Goal: Complete application form

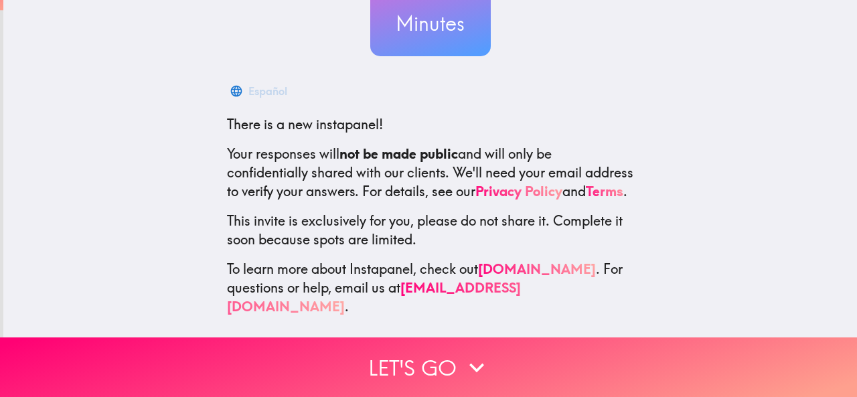
scroll to position [159, 0]
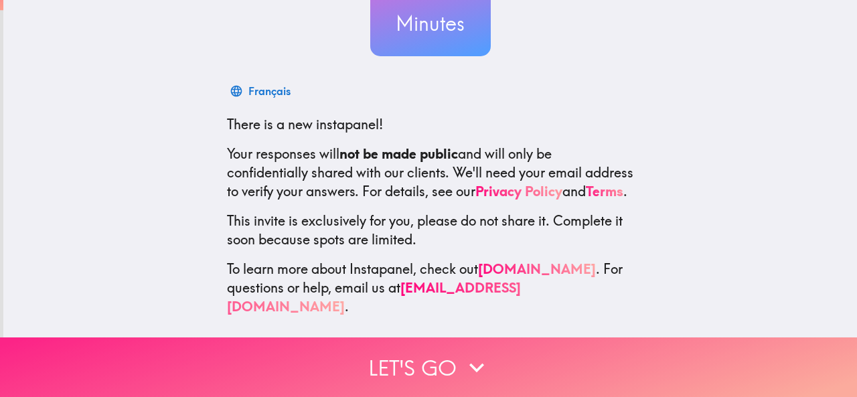
click at [444, 368] on button "Let's go" at bounding box center [428, 368] width 857 height 60
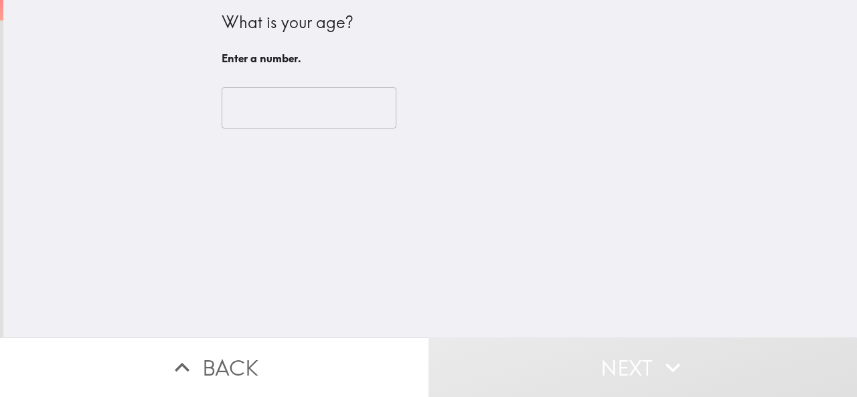
click at [277, 129] on div "​" at bounding box center [431, 108] width 418 height 74
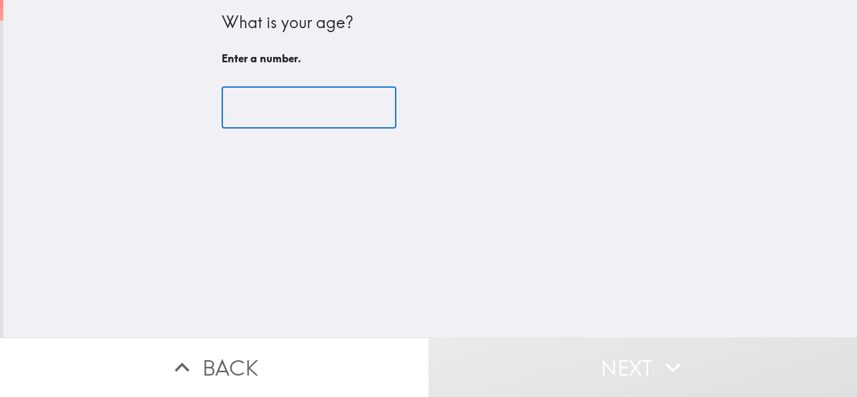
click at [260, 102] on input "number" at bounding box center [309, 108] width 175 height 42
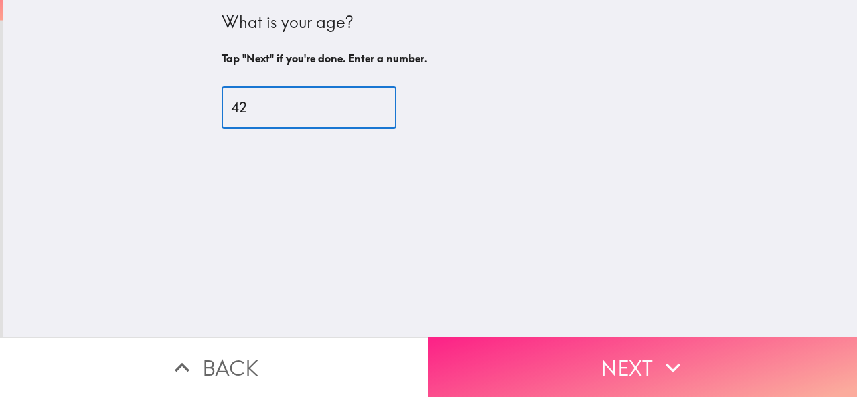
type input "42"
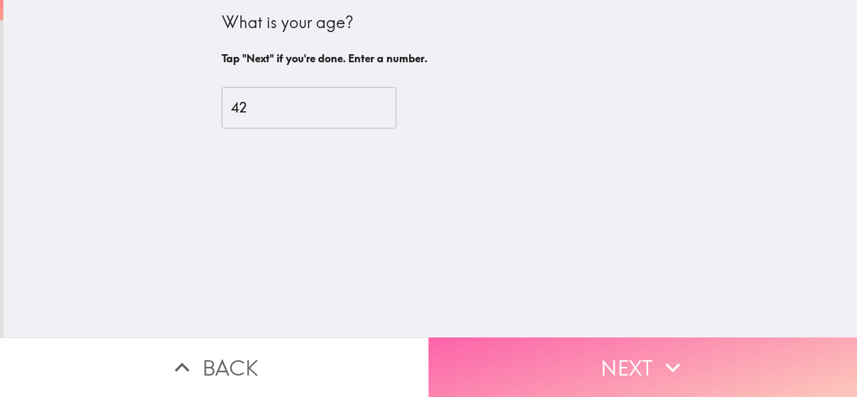
click at [644, 365] on button "Next" at bounding box center [643, 368] width 429 height 60
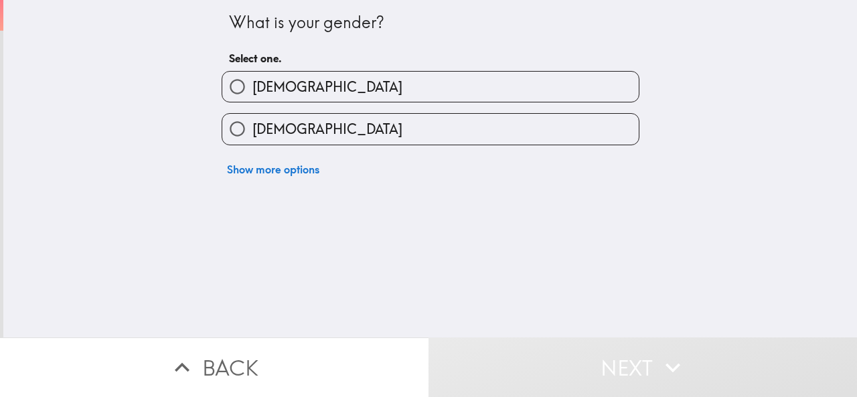
click at [316, 129] on label "[DEMOGRAPHIC_DATA]" at bounding box center [430, 129] width 417 height 30
click at [253, 129] on input "[DEMOGRAPHIC_DATA]" at bounding box center [237, 129] width 30 height 30
radio input "true"
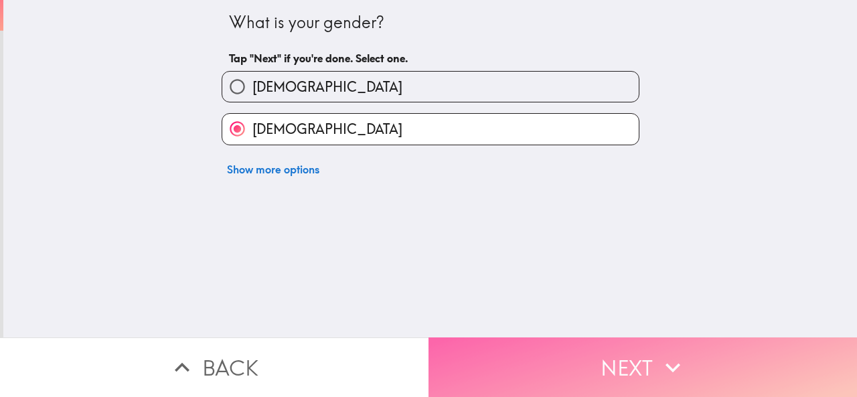
click at [620, 355] on button "Next" at bounding box center [643, 368] width 429 height 60
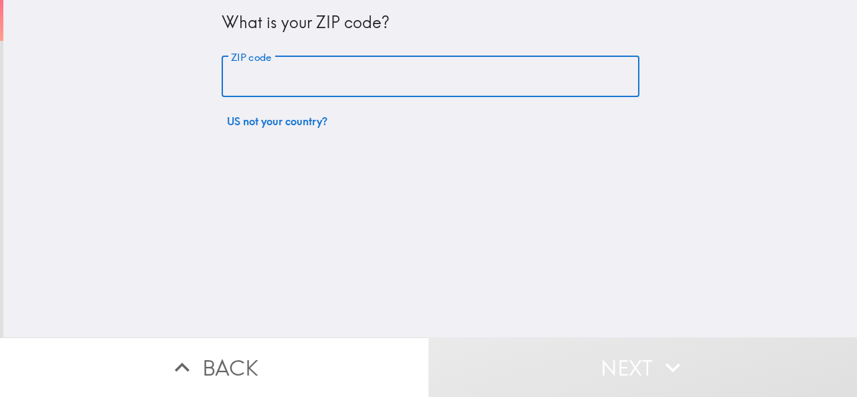
click at [303, 86] on input "ZIP code" at bounding box center [431, 77] width 418 height 42
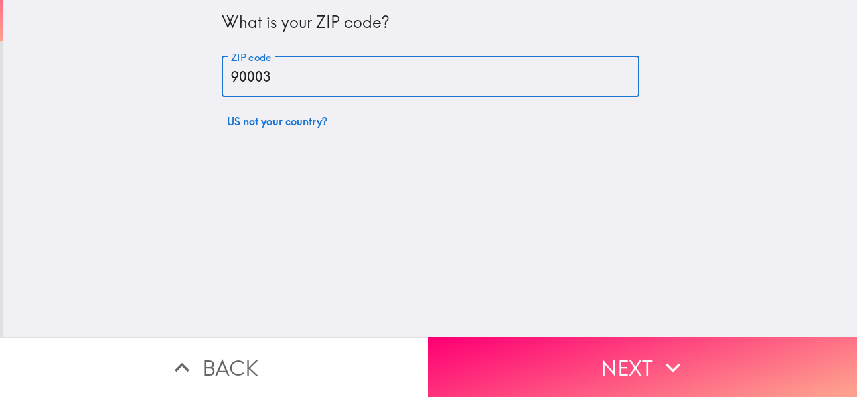
type input "90003"
click at [642, 360] on button "Next" at bounding box center [643, 368] width 429 height 60
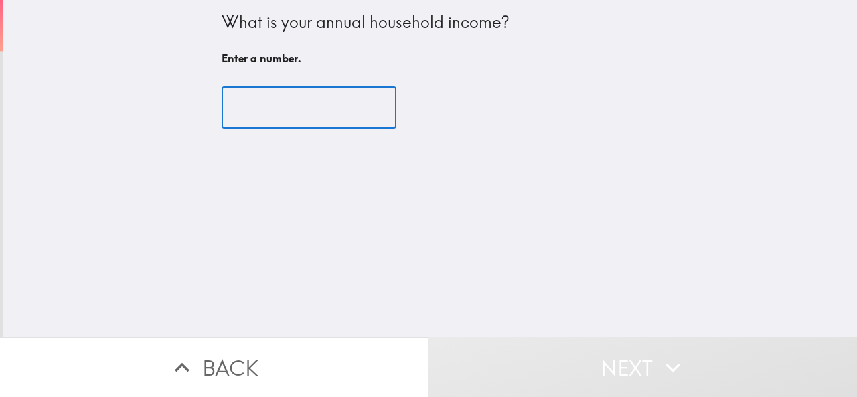
click at [304, 111] on input "number" at bounding box center [309, 108] width 175 height 42
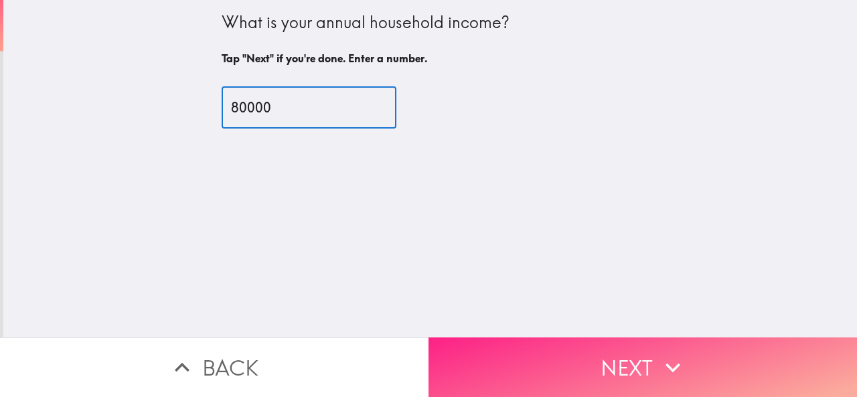
type input "80000"
click at [632, 369] on button "Next" at bounding box center [643, 368] width 429 height 60
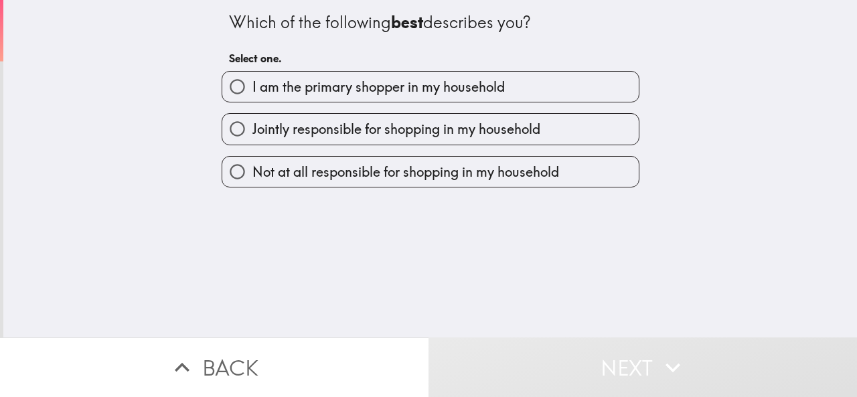
click at [314, 90] on span "I am the primary shopper in my household" at bounding box center [379, 87] width 253 height 19
click at [253, 90] on input "I am the primary shopper in my household" at bounding box center [237, 87] width 30 height 30
radio input "true"
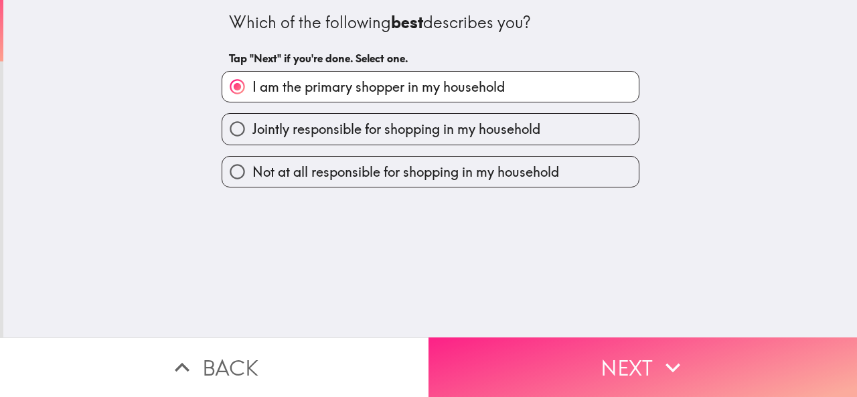
click at [643, 362] on button "Next" at bounding box center [643, 368] width 429 height 60
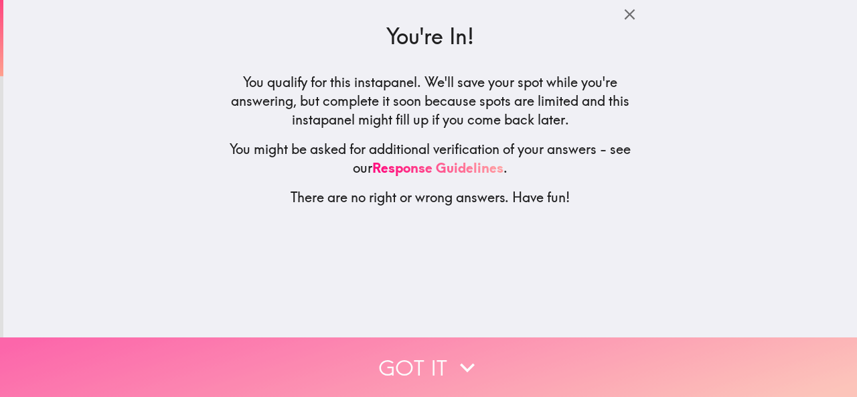
click at [443, 360] on button "Got it" at bounding box center [428, 368] width 857 height 60
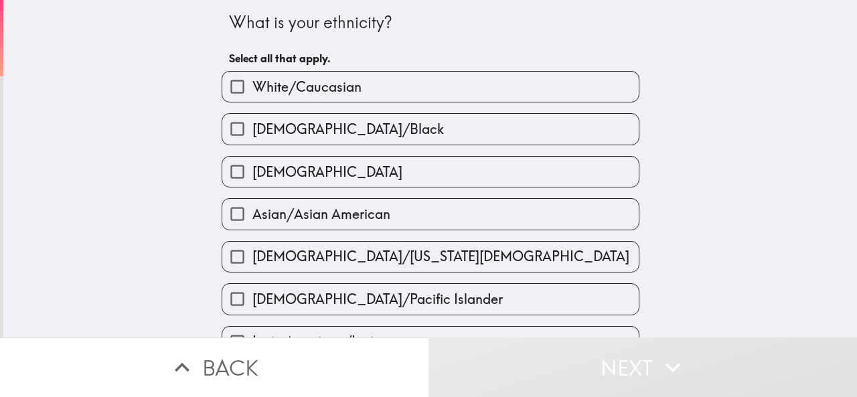
click at [320, 87] on span "White/Caucasian" at bounding box center [307, 87] width 109 height 19
click at [253, 87] on input "White/Caucasian" at bounding box center [237, 87] width 30 height 30
checkbox input "true"
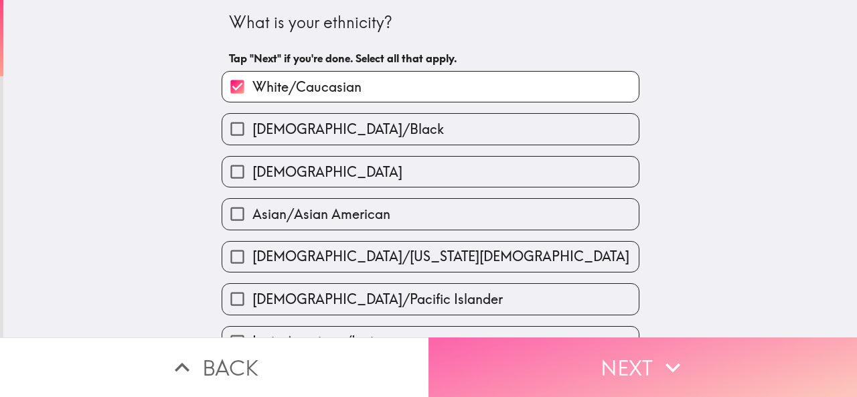
click at [608, 360] on button "Next" at bounding box center [643, 368] width 429 height 60
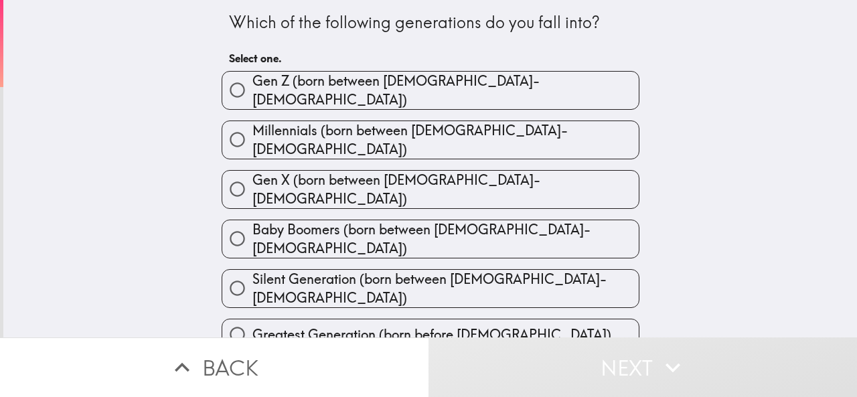
click at [474, 137] on span "Millennials (born between [DEMOGRAPHIC_DATA]-[DEMOGRAPHIC_DATA])" at bounding box center [446, 140] width 387 height 38
click at [253, 137] on input "Millennials (born between [DEMOGRAPHIC_DATA]-[DEMOGRAPHIC_DATA])" at bounding box center [237, 140] width 30 height 30
radio input "true"
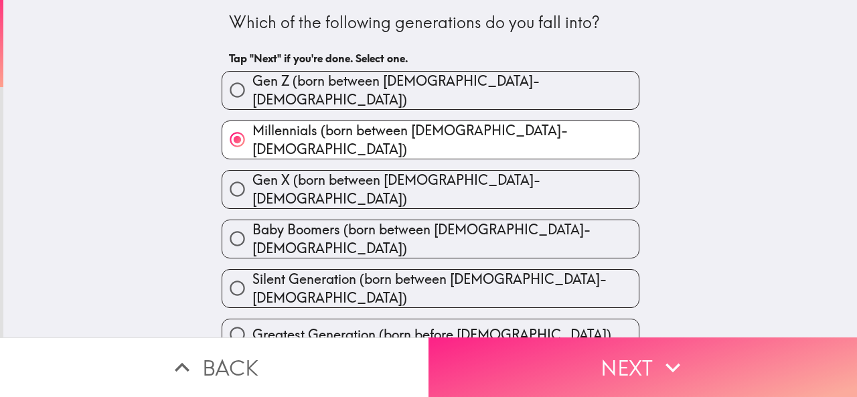
click at [611, 362] on button "Next" at bounding box center [643, 368] width 429 height 60
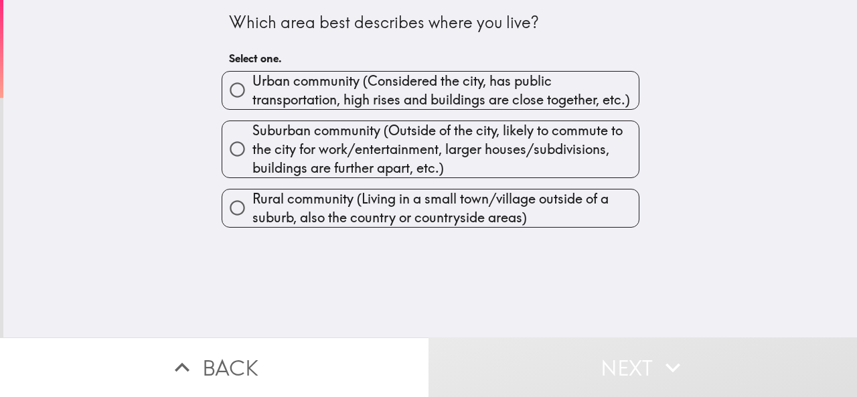
click at [342, 85] on span "Urban community (Considered the city, has public transportation, high rises and…" at bounding box center [446, 91] width 387 height 38
click at [253, 85] on input "Urban community (Considered the city, has public transportation, high rises and…" at bounding box center [237, 90] width 30 height 30
radio input "true"
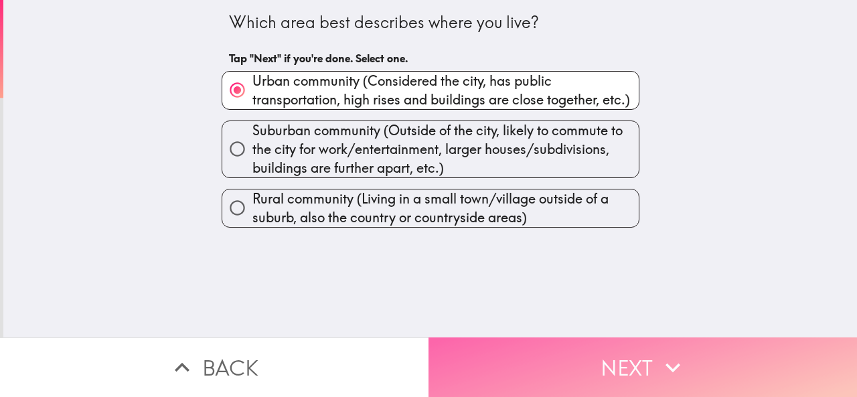
click at [631, 353] on button "Next" at bounding box center [643, 368] width 429 height 60
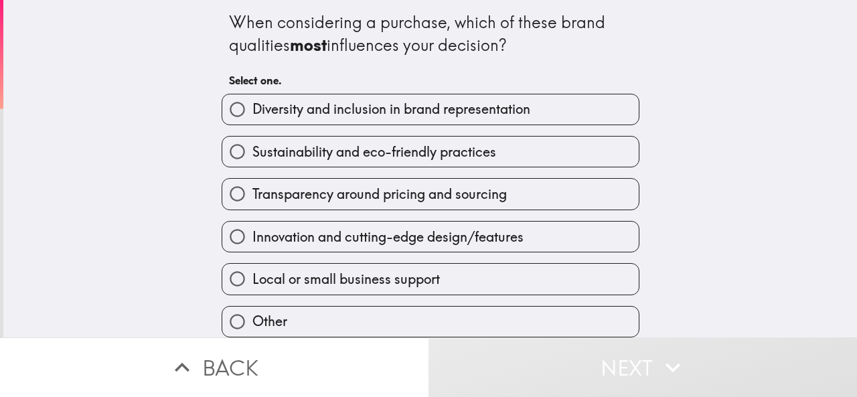
click at [330, 153] on span "Sustainability and eco-friendly practices" at bounding box center [375, 152] width 244 height 19
click at [253, 153] on input "Sustainability and eco-friendly practices" at bounding box center [237, 152] width 30 height 30
radio input "true"
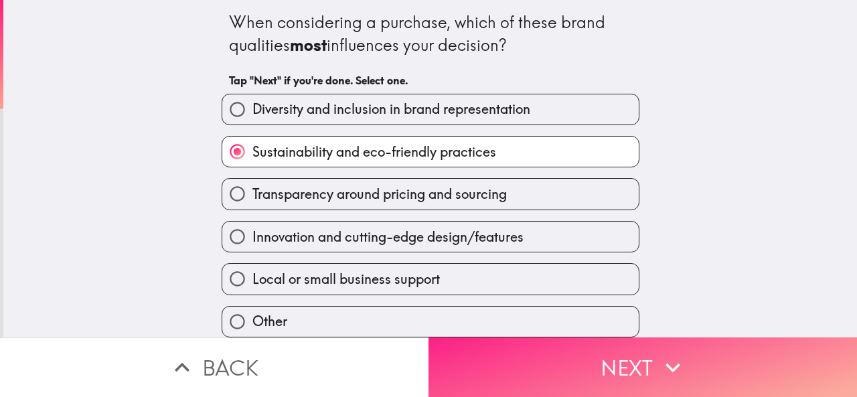
click at [576, 358] on button "Next" at bounding box center [643, 368] width 429 height 60
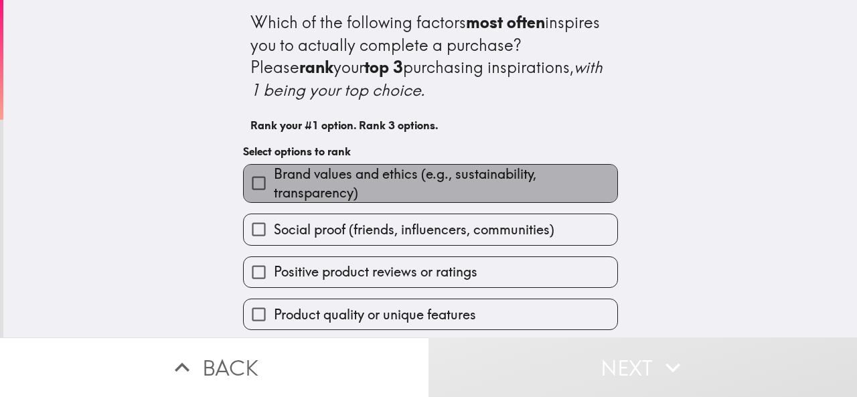
click at [359, 192] on span "Brand values and ethics (e.g., sustainability, transparency)" at bounding box center [446, 184] width 344 height 38
click at [274, 192] on input "Brand values and ethics (e.g., sustainability, transparency)" at bounding box center [259, 183] width 30 height 30
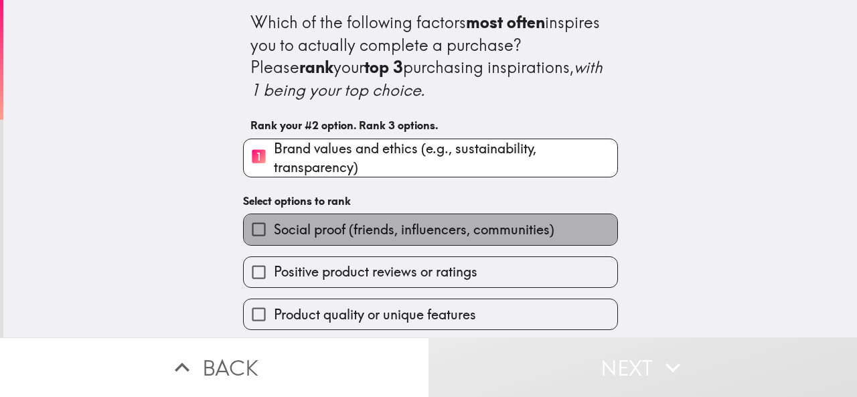
click at [372, 240] on label "Social proof (friends, influencers, communities)" at bounding box center [431, 229] width 374 height 30
click at [274, 240] on input "Social proof (friends, influencers, communities)" at bounding box center [259, 229] width 30 height 30
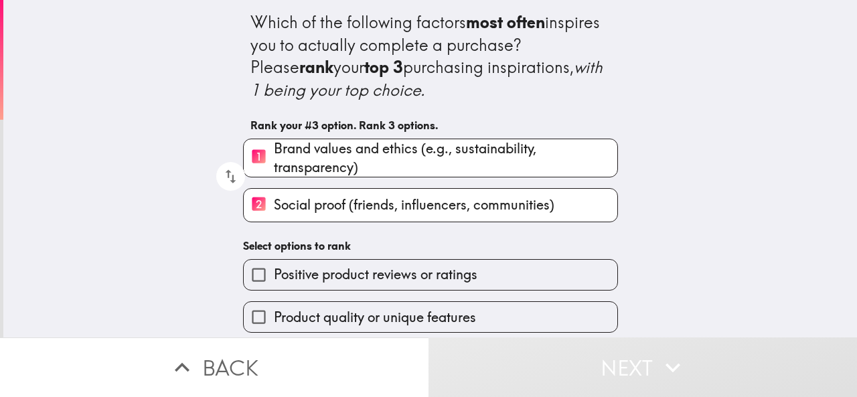
click at [366, 275] on span "Positive product reviews or ratings" at bounding box center [376, 274] width 204 height 19
click at [274, 275] on input "Positive product reviews or ratings" at bounding box center [259, 275] width 30 height 30
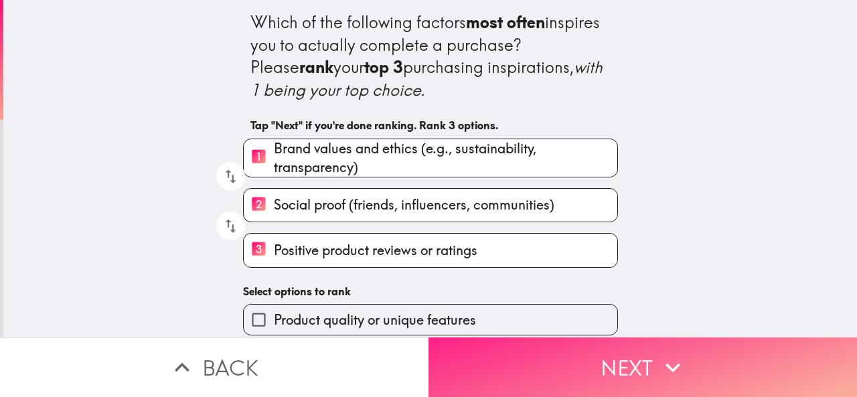
drag, startPoint x: 624, startPoint y: 346, endPoint x: 614, endPoint y: 334, distance: 15.2
click at [623, 346] on button "Next" at bounding box center [643, 368] width 429 height 60
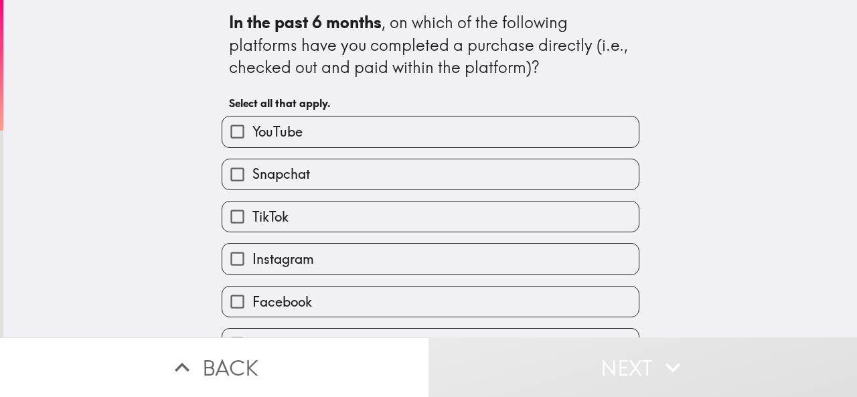
click at [280, 131] on span "YouTube" at bounding box center [278, 132] width 50 height 19
click at [253, 131] on input "YouTube" at bounding box center [237, 132] width 30 height 30
checkbox input "true"
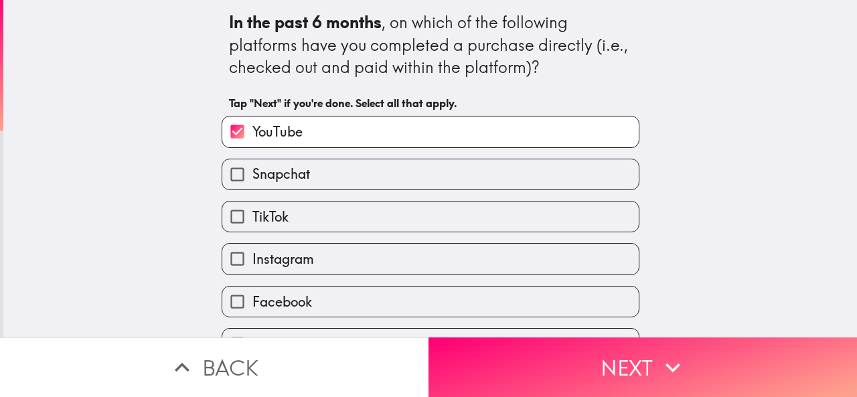
click at [299, 178] on span "Snapchat" at bounding box center [282, 174] width 58 height 19
click at [253, 178] on input "Snapchat" at bounding box center [237, 174] width 30 height 30
checkbox input "true"
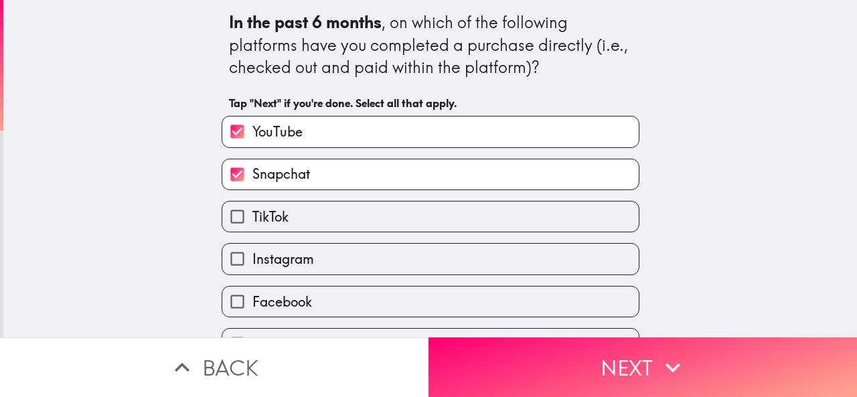
click at [275, 216] on span "TikTok" at bounding box center [271, 217] width 36 height 19
click at [253, 216] on input "TikTok" at bounding box center [237, 217] width 30 height 30
checkbox input "true"
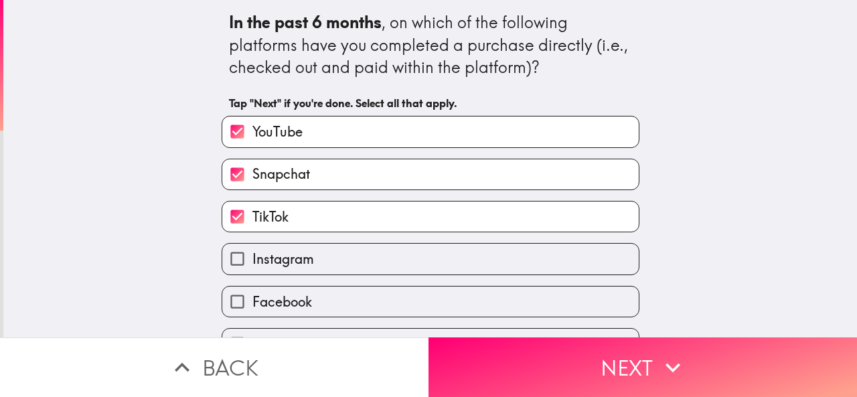
click at [277, 266] on span "Instagram" at bounding box center [284, 259] width 62 height 19
click at [253, 266] on input "Instagram" at bounding box center [237, 259] width 30 height 30
checkbox input "true"
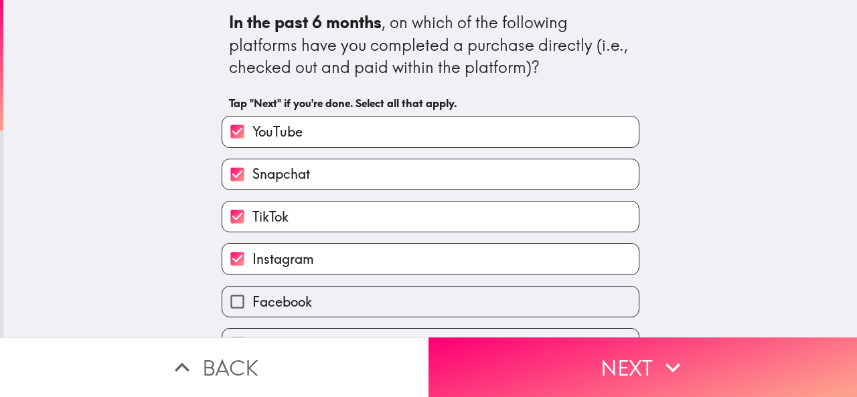
click at [275, 302] on span "Facebook" at bounding box center [283, 302] width 60 height 19
click at [253, 302] on input "Facebook" at bounding box center [237, 302] width 30 height 30
checkbox input "true"
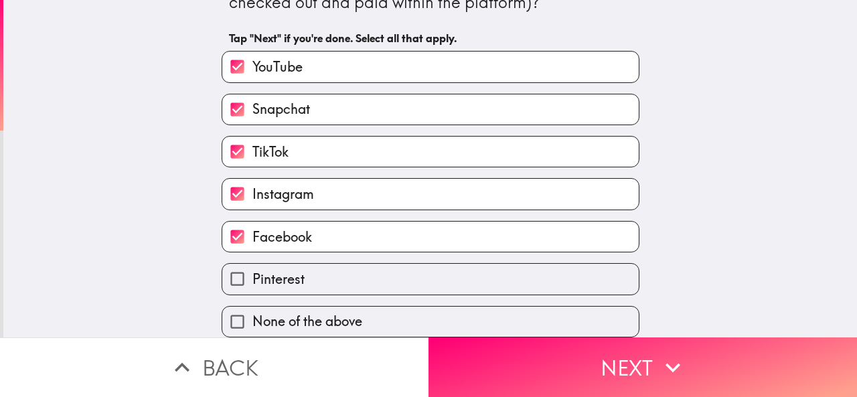
scroll to position [78, 0]
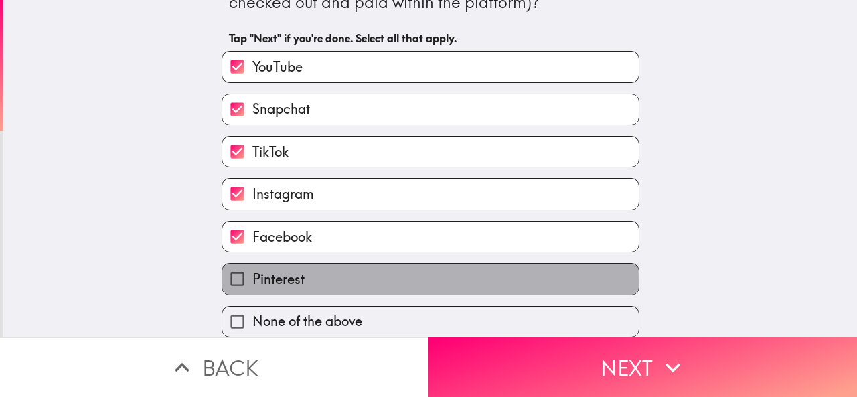
click at [275, 271] on span "Pinterest" at bounding box center [279, 279] width 52 height 19
click at [253, 271] on input "Pinterest" at bounding box center [237, 279] width 30 height 30
checkbox input "true"
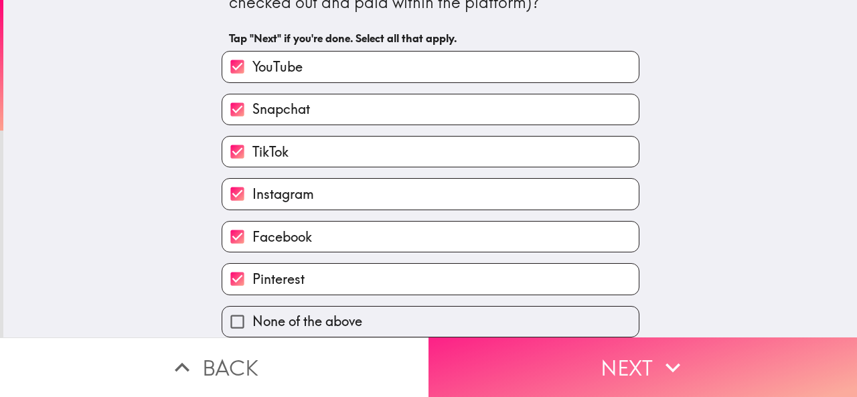
click at [579, 353] on button "Next" at bounding box center [643, 368] width 429 height 60
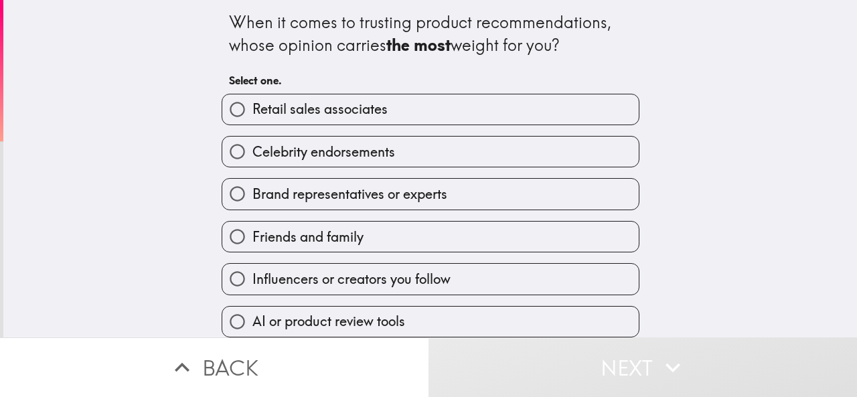
click at [354, 287] on span "Influencers or creators you follow" at bounding box center [352, 279] width 198 height 19
click at [253, 287] on input "Influencers or creators you follow" at bounding box center [237, 279] width 30 height 30
radio input "true"
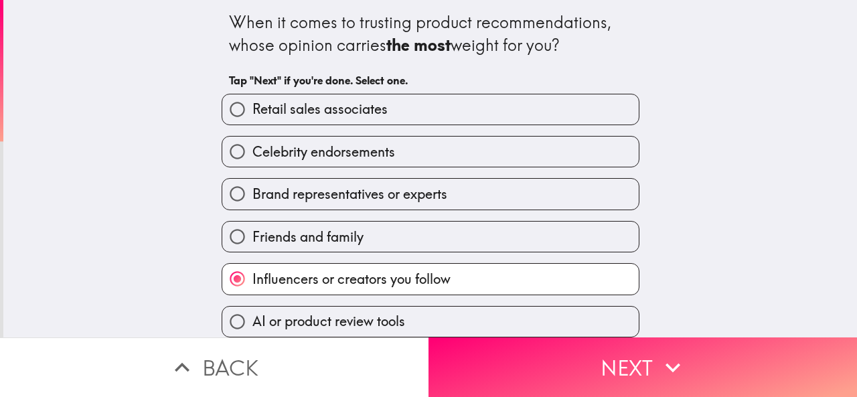
scroll to position [12, 0]
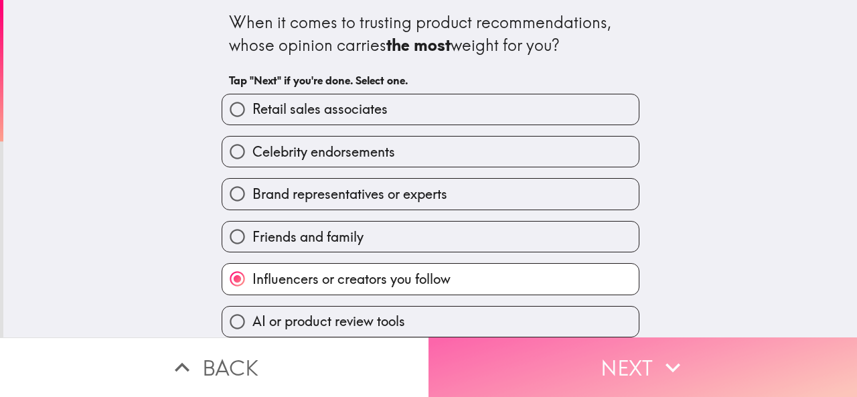
click at [579, 360] on button "Next" at bounding box center [643, 368] width 429 height 60
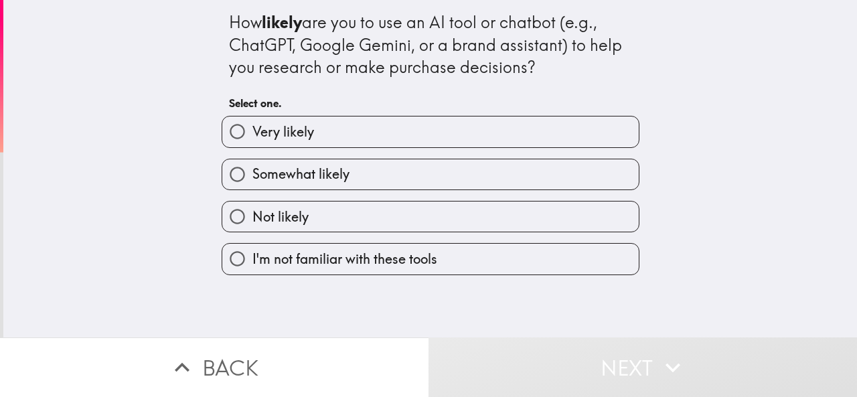
click at [348, 140] on label "Very likely" at bounding box center [430, 132] width 417 height 30
click at [253, 140] on input "Very likely" at bounding box center [237, 132] width 30 height 30
radio input "true"
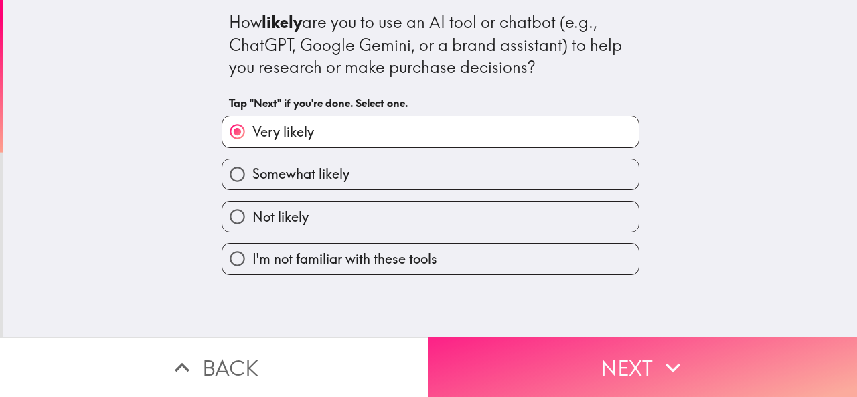
click at [602, 366] on button "Next" at bounding box center [643, 368] width 429 height 60
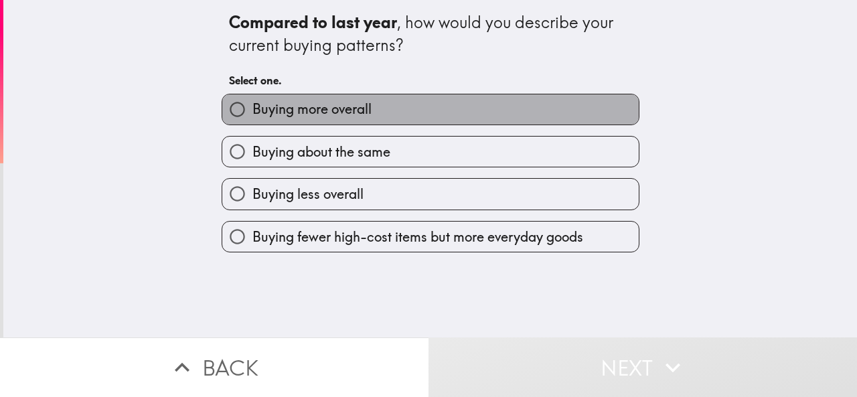
click at [405, 113] on label "Buying more overall" at bounding box center [430, 109] width 417 height 30
click at [253, 113] on input "Buying more overall" at bounding box center [237, 109] width 30 height 30
radio input "true"
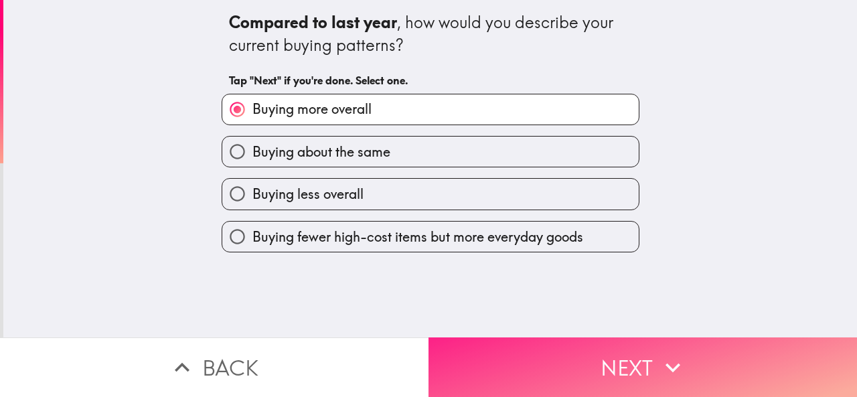
click at [659, 358] on icon "button" at bounding box center [673, 367] width 29 height 29
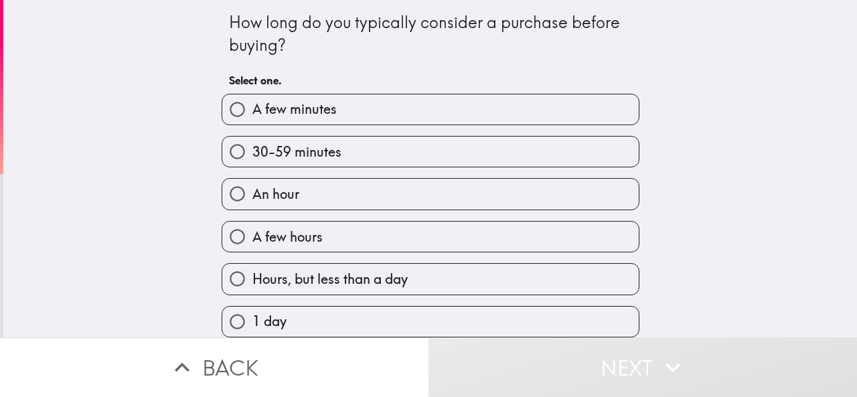
click at [286, 199] on span "An hour" at bounding box center [276, 194] width 47 height 19
click at [253, 199] on input "An hour" at bounding box center [237, 194] width 30 height 30
radio input "true"
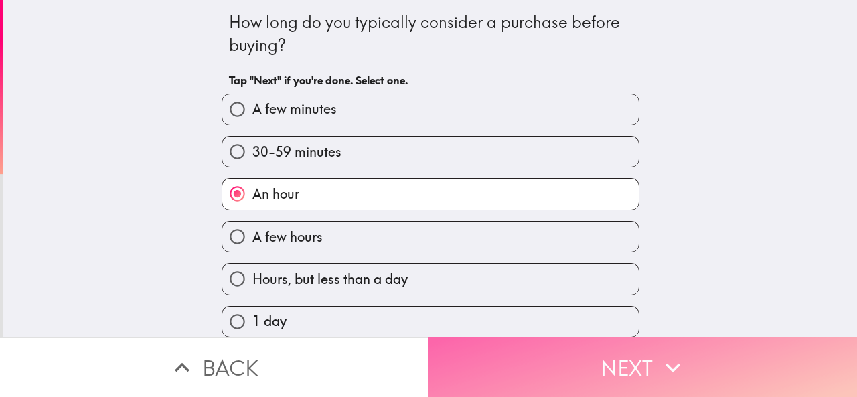
click at [635, 362] on button "Next" at bounding box center [643, 368] width 429 height 60
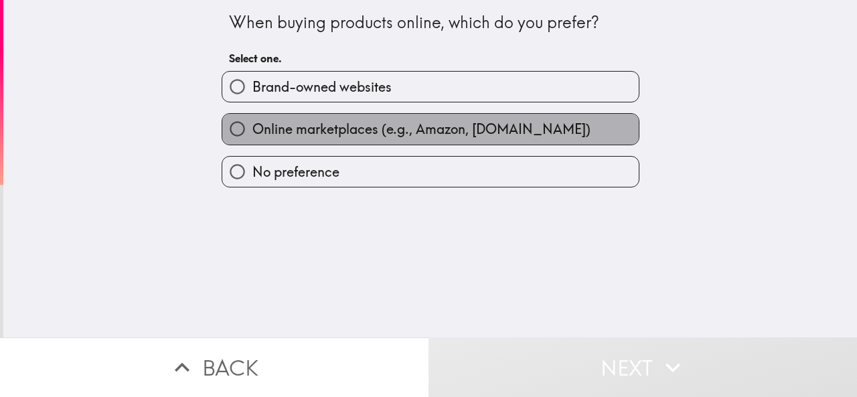
click at [358, 135] on span "Online marketplaces (e.g., Amazon, [DOMAIN_NAME])" at bounding box center [422, 129] width 338 height 19
click at [253, 135] on input "Online marketplaces (e.g., Amazon, [DOMAIN_NAME])" at bounding box center [237, 129] width 30 height 30
radio input "true"
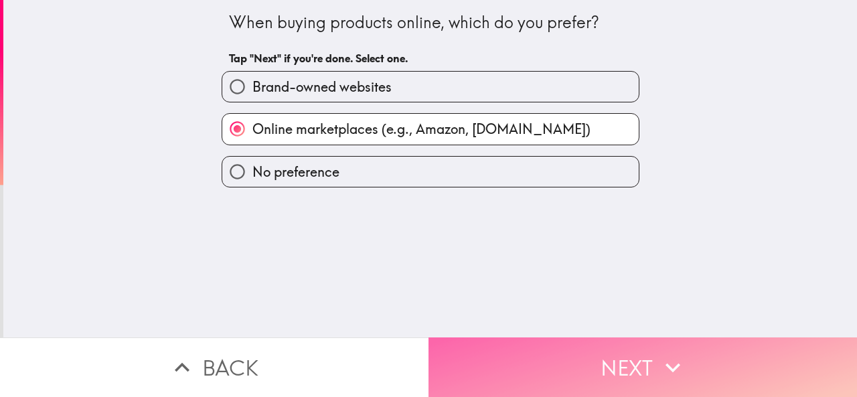
click at [588, 368] on button "Next" at bounding box center [643, 368] width 429 height 60
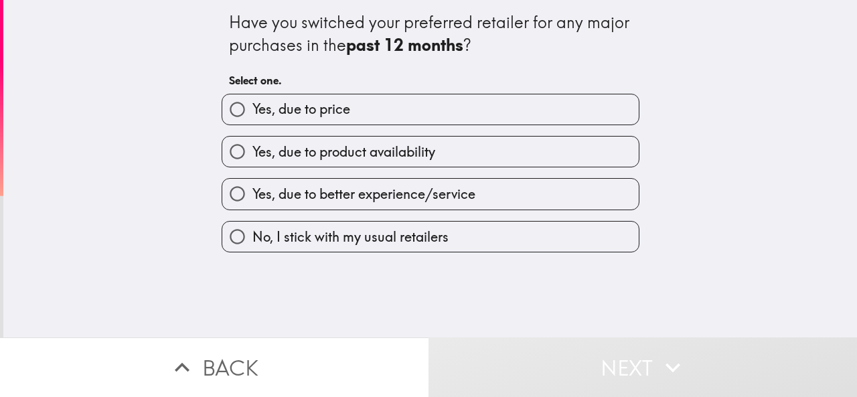
click at [370, 118] on label "Yes, due to price" at bounding box center [430, 109] width 417 height 30
click at [253, 118] on input "Yes, due to price" at bounding box center [237, 109] width 30 height 30
radio input "true"
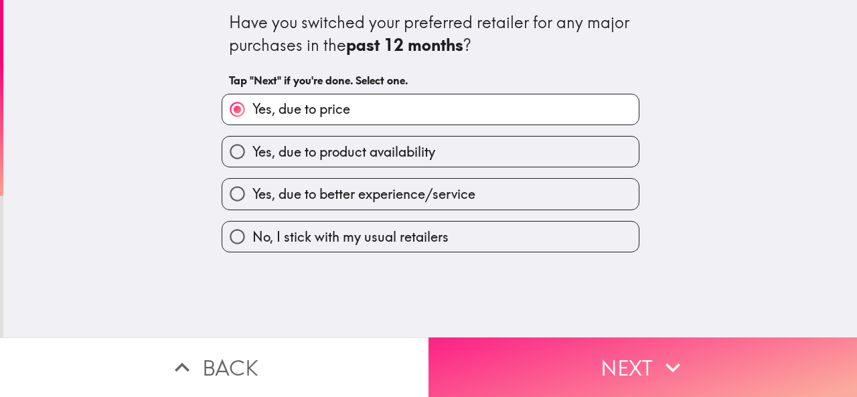
click at [604, 352] on button "Next" at bounding box center [643, 368] width 429 height 60
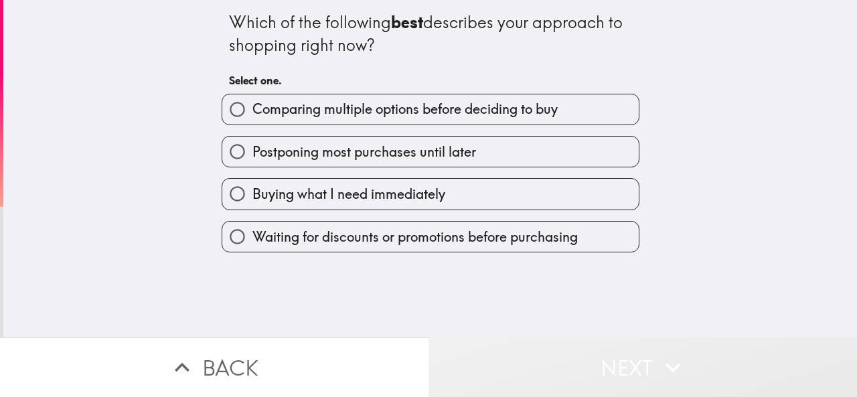
click at [614, 356] on button "Next" at bounding box center [643, 368] width 429 height 60
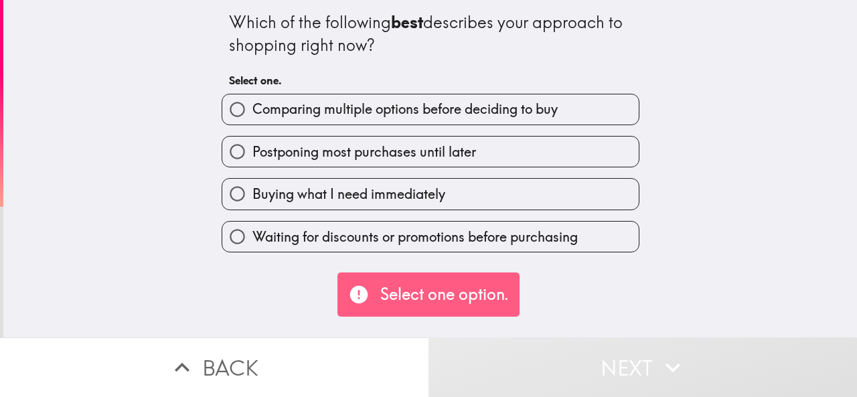
click at [274, 236] on span "Waiting for discounts or promotions before purchasing" at bounding box center [416, 237] width 326 height 19
click at [253, 236] on input "Waiting for discounts or promotions before purchasing" at bounding box center [237, 237] width 30 height 30
radio input "true"
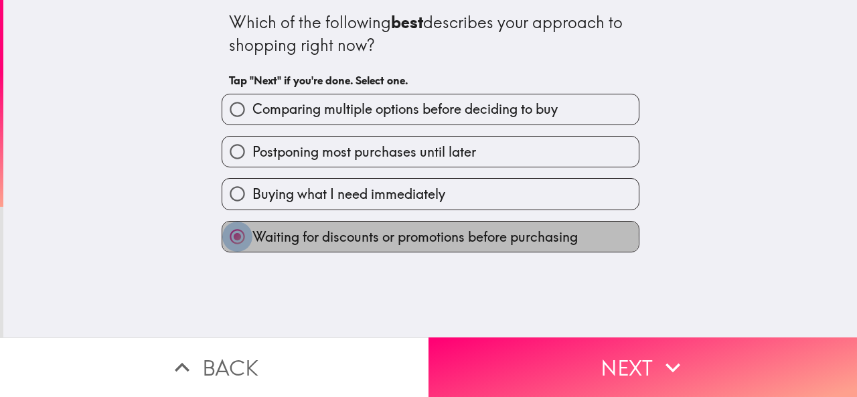
click at [232, 236] on input "Waiting for discounts or promotions before purchasing" at bounding box center [237, 237] width 30 height 30
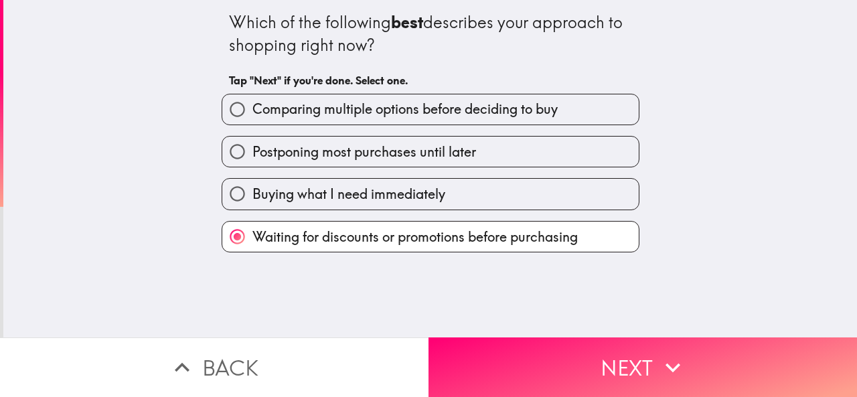
click at [230, 240] on input "Waiting for discounts or promotions before purchasing" at bounding box center [237, 237] width 30 height 30
click at [439, 100] on span "Comparing multiple options before deciding to buy" at bounding box center [405, 109] width 305 height 19
click at [253, 100] on input "Comparing multiple options before deciding to buy" at bounding box center [237, 109] width 30 height 30
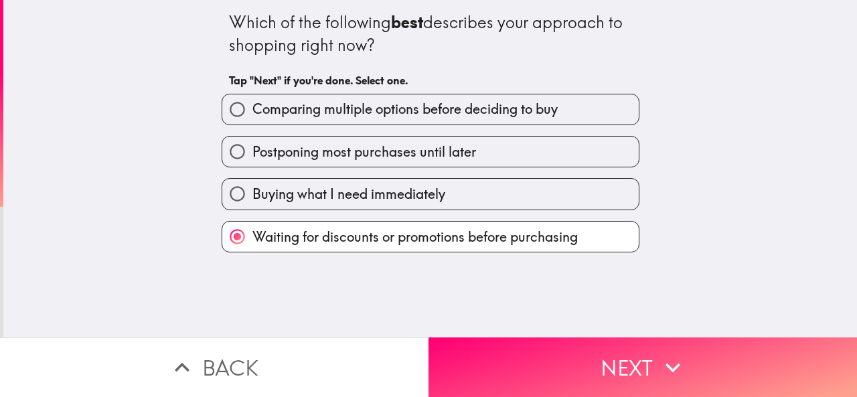
radio input "true"
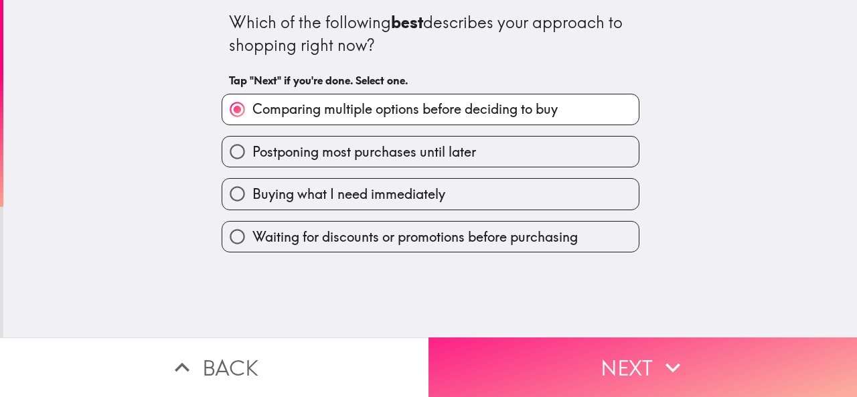
click at [604, 346] on button "Next" at bounding box center [643, 368] width 429 height 60
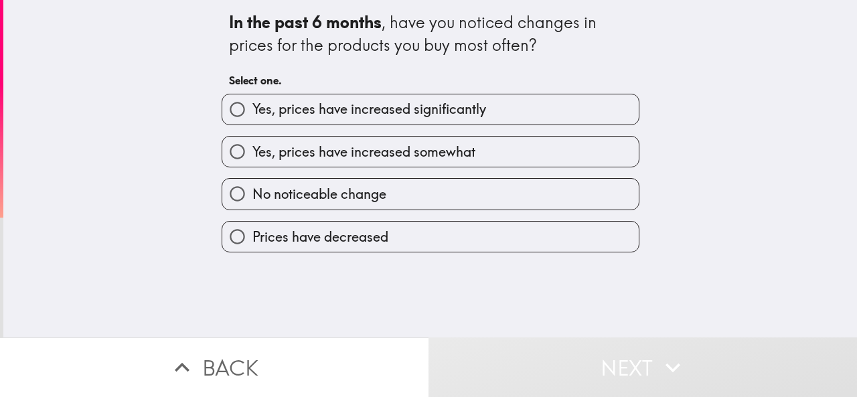
click at [335, 113] on span "Yes, prices have increased significantly" at bounding box center [370, 109] width 234 height 19
click at [253, 113] on input "Yes, prices have increased significantly" at bounding box center [237, 109] width 30 height 30
radio input "true"
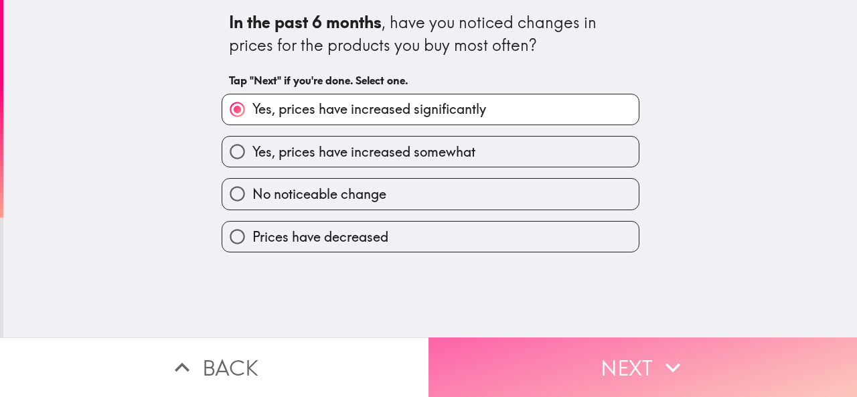
click at [614, 372] on button "Next" at bounding box center [643, 368] width 429 height 60
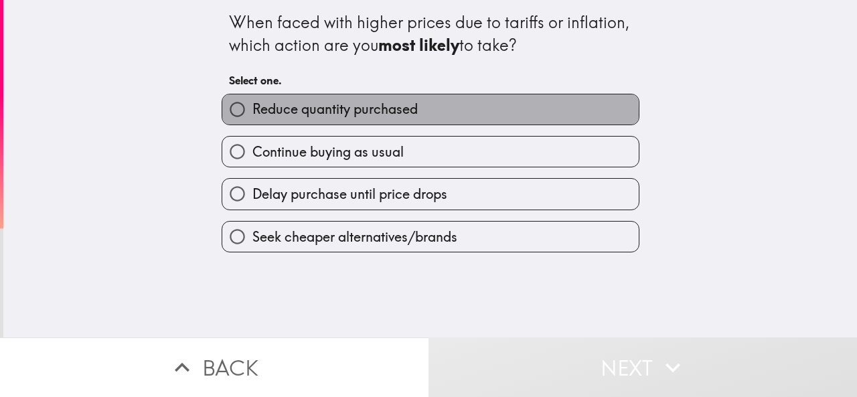
click at [338, 113] on span "Reduce quantity purchased" at bounding box center [335, 109] width 165 height 19
click at [253, 113] on input "Reduce quantity purchased" at bounding box center [237, 109] width 30 height 30
radio input "true"
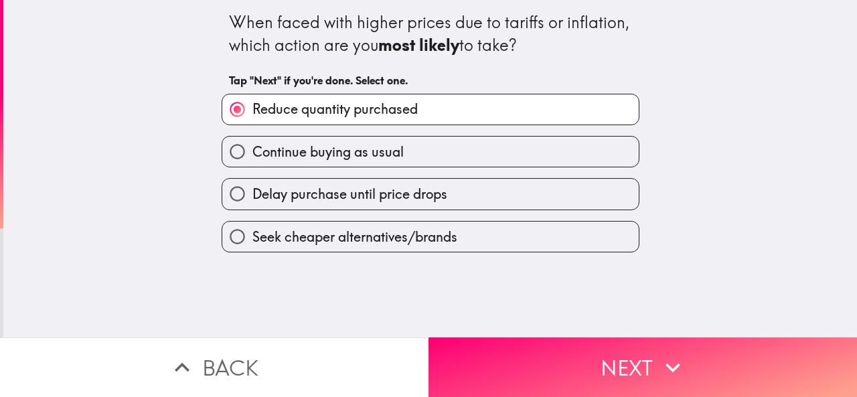
click at [334, 171] on div "Delay purchase until price drops" at bounding box center [425, 188] width 429 height 42
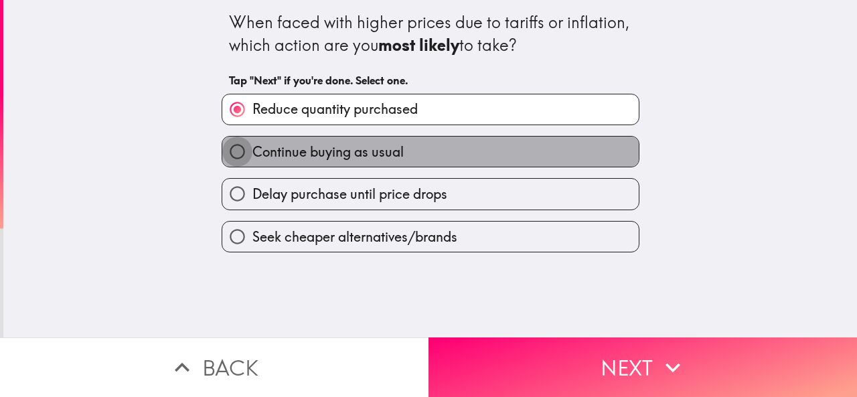
click at [228, 150] on input "Continue buying as usual" at bounding box center [237, 152] width 30 height 30
radio input "true"
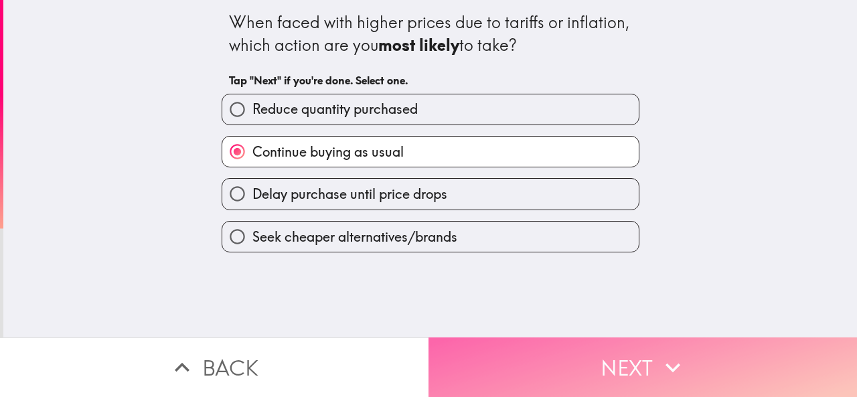
click at [551, 362] on button "Next" at bounding box center [643, 368] width 429 height 60
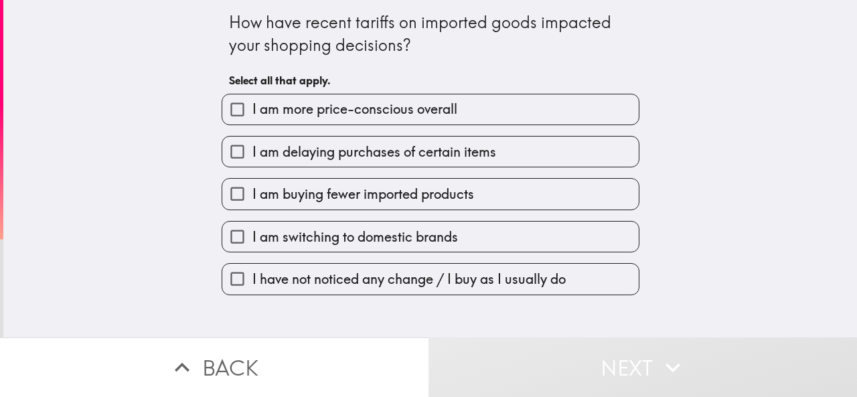
click at [292, 278] on span "I have not noticed any change / I buy as I usually do" at bounding box center [410, 279] width 314 height 19
click at [253, 278] on input "I have not noticed any change / I buy as I usually do" at bounding box center [237, 279] width 30 height 30
checkbox input "true"
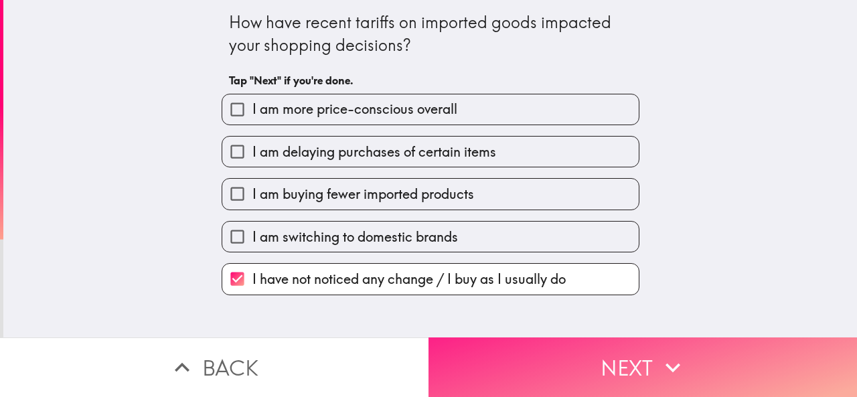
click at [560, 365] on button "Next" at bounding box center [643, 368] width 429 height 60
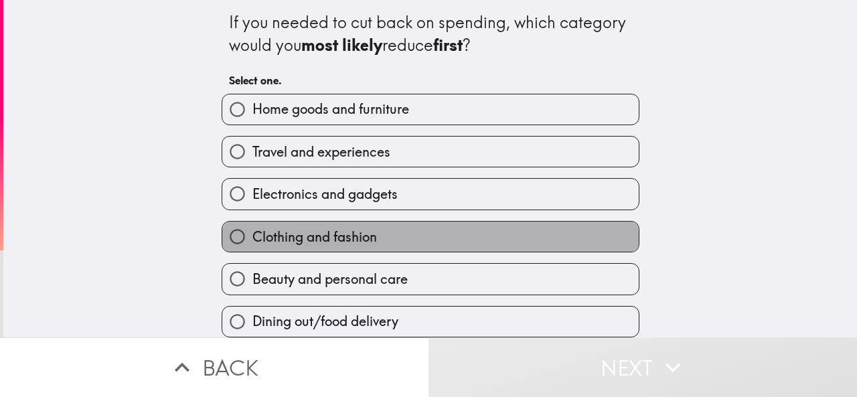
click at [336, 242] on span "Clothing and fashion" at bounding box center [315, 237] width 125 height 19
click at [253, 242] on input "Clothing and fashion" at bounding box center [237, 237] width 30 height 30
radio input "true"
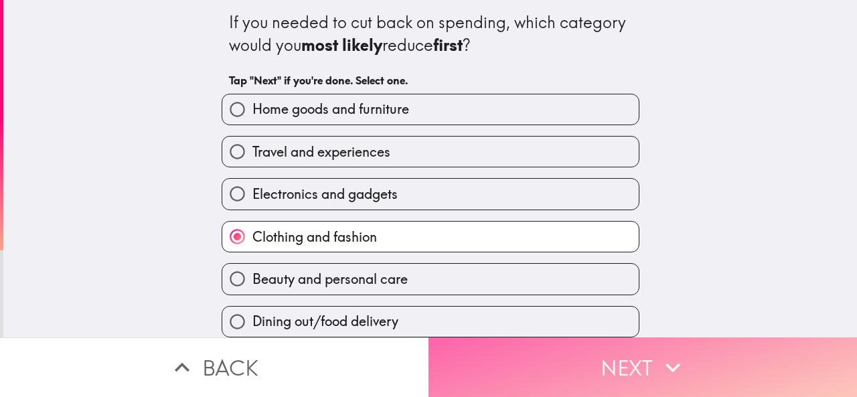
click at [623, 370] on button "Next" at bounding box center [643, 368] width 429 height 60
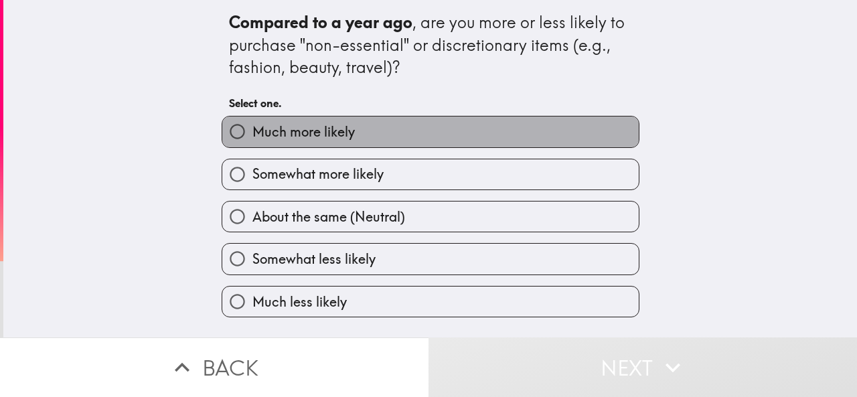
click at [340, 144] on label "Much more likely" at bounding box center [430, 132] width 417 height 30
click at [253, 144] on input "Much more likely" at bounding box center [237, 132] width 30 height 30
radio input "true"
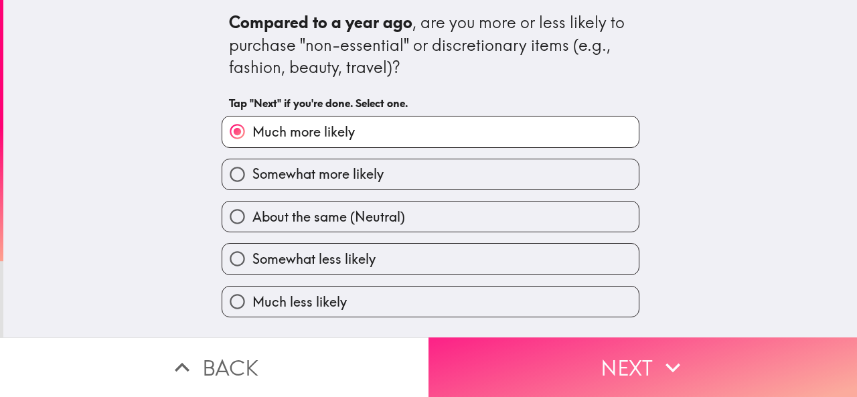
drag, startPoint x: 659, startPoint y: 362, endPoint x: 630, endPoint y: 355, distance: 30.2
click at [659, 362] on icon "button" at bounding box center [673, 367] width 29 height 29
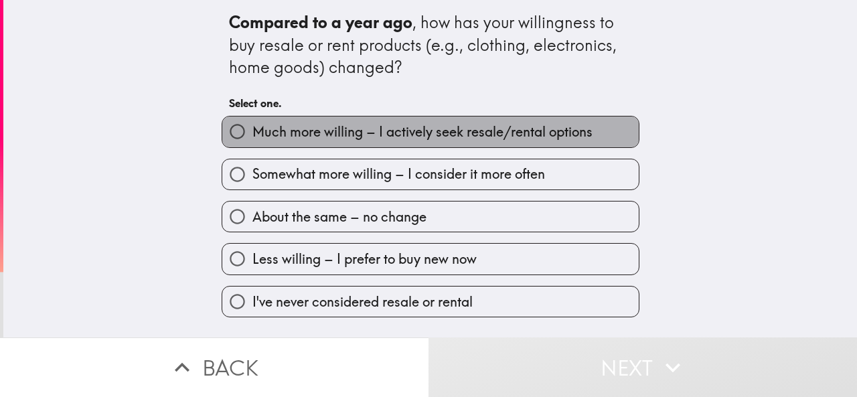
click at [410, 137] on span "Much more willing – I actively seek resale/rental options" at bounding box center [423, 132] width 340 height 19
click at [253, 137] on input "Much more willing – I actively seek resale/rental options" at bounding box center [237, 132] width 30 height 30
radio input "true"
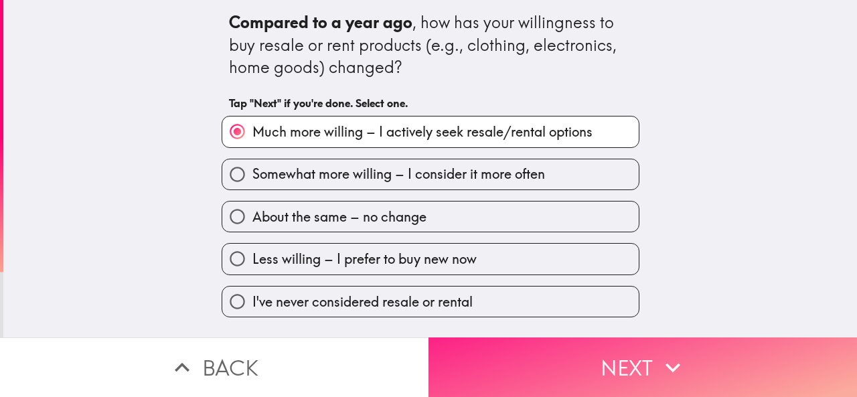
click at [620, 362] on button "Next" at bounding box center [643, 368] width 429 height 60
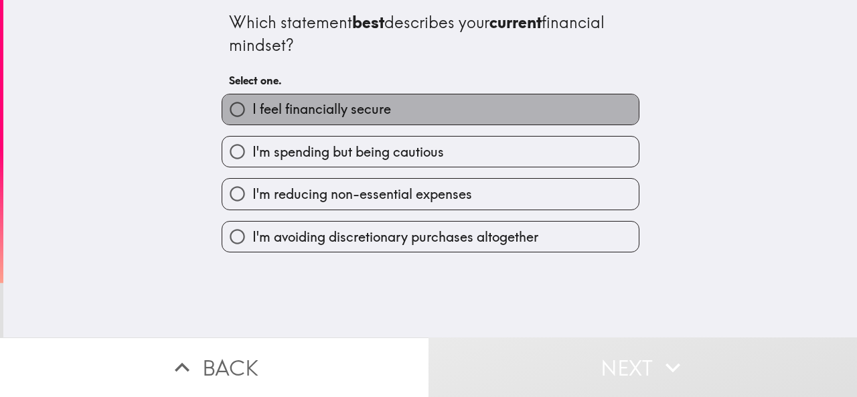
click at [363, 106] on span "I feel financially secure" at bounding box center [322, 109] width 139 height 19
click at [253, 106] on input "I feel financially secure" at bounding box center [237, 109] width 30 height 30
radio input "true"
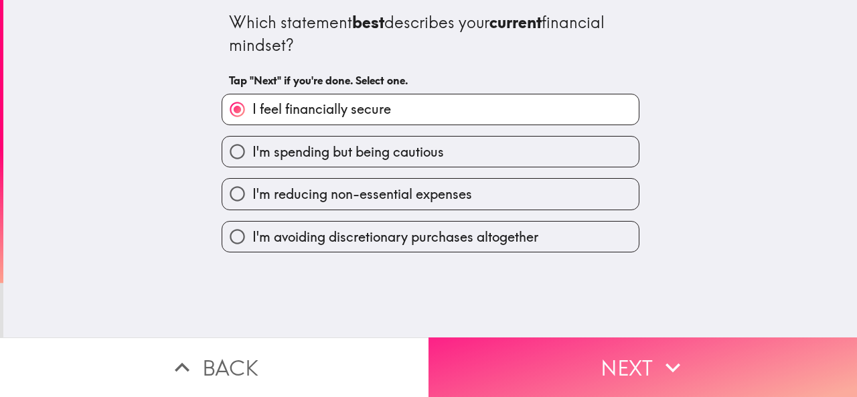
drag, startPoint x: 598, startPoint y: 346, endPoint x: 608, endPoint y: 350, distance: 10.0
click at [599, 347] on button "Next" at bounding box center [643, 368] width 429 height 60
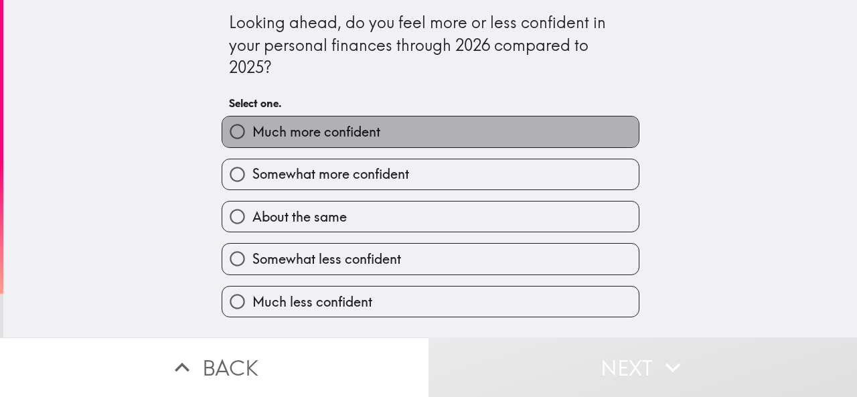
click at [438, 130] on label "Much more confident" at bounding box center [430, 132] width 417 height 30
click at [253, 130] on input "Much more confident" at bounding box center [237, 132] width 30 height 30
radio input "true"
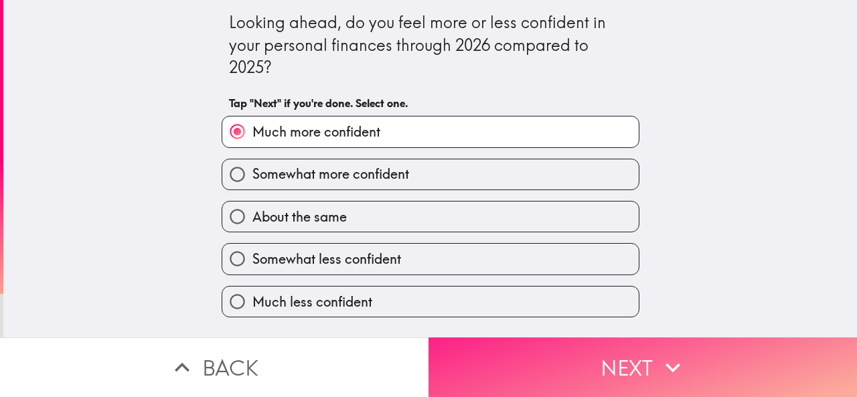
click at [616, 363] on button "Next" at bounding box center [643, 368] width 429 height 60
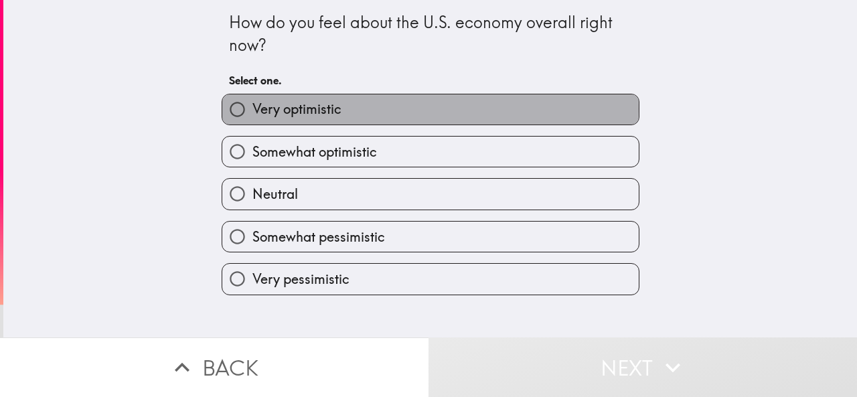
click at [360, 109] on label "Very optimistic" at bounding box center [430, 109] width 417 height 30
click at [253, 109] on input "Very optimistic" at bounding box center [237, 109] width 30 height 30
radio input "true"
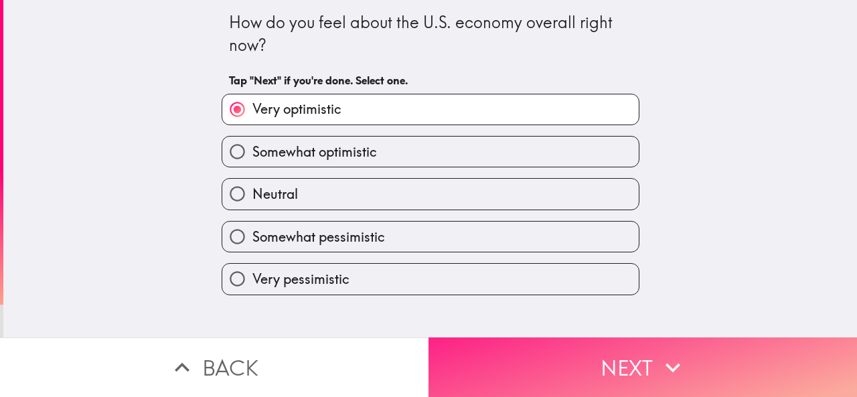
click at [590, 356] on button "Next" at bounding box center [643, 368] width 429 height 60
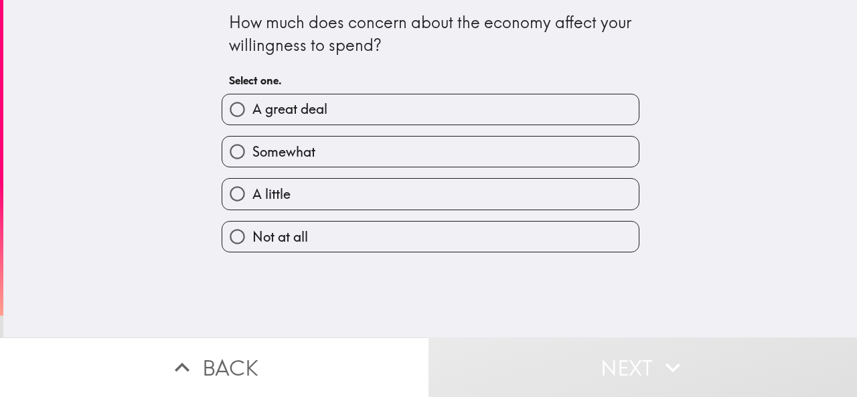
click at [395, 109] on label "A great deal" at bounding box center [430, 109] width 417 height 30
click at [253, 109] on input "A great deal" at bounding box center [237, 109] width 30 height 30
radio input "true"
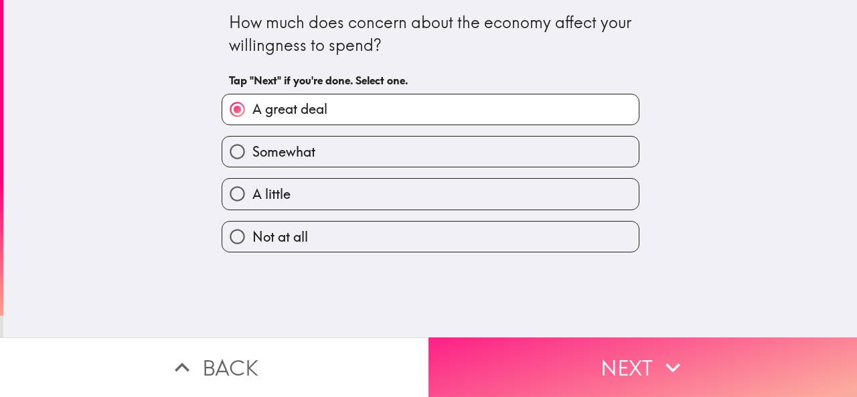
click at [534, 358] on button "Next" at bounding box center [643, 368] width 429 height 60
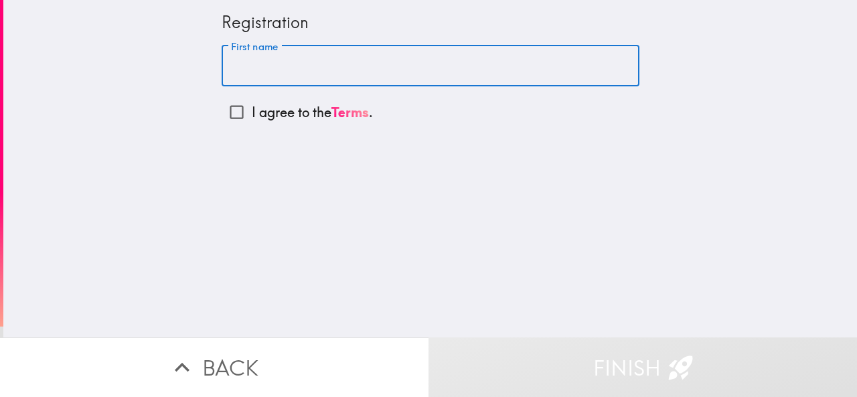
click at [350, 66] on input "First name" at bounding box center [431, 67] width 418 height 42
type input "Angel"
click at [651, 358] on button "Finish" at bounding box center [643, 368] width 429 height 60
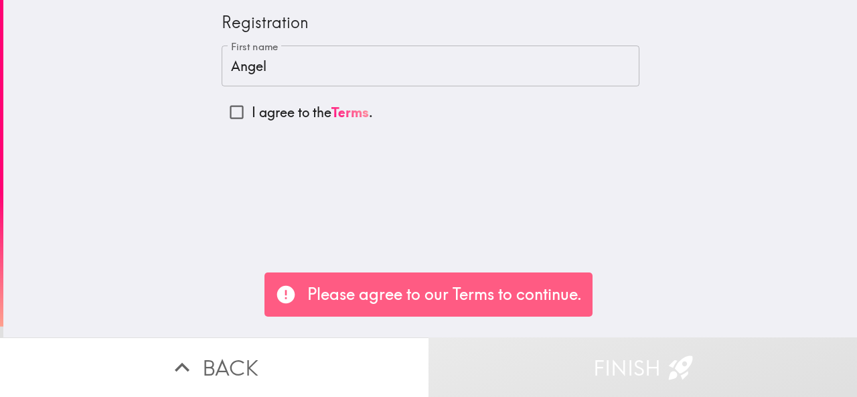
click at [229, 107] on input "I agree to the Terms ." at bounding box center [237, 112] width 30 height 30
checkbox input "true"
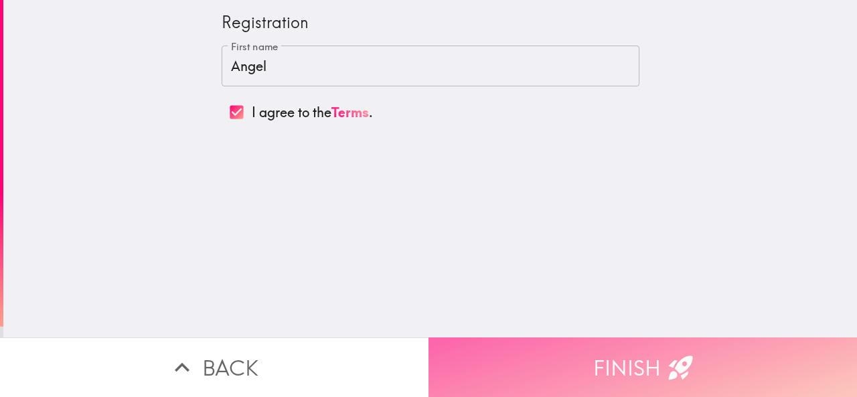
click at [619, 358] on button "Finish" at bounding box center [643, 368] width 429 height 60
